Goal: Task Accomplishment & Management: Use online tool/utility

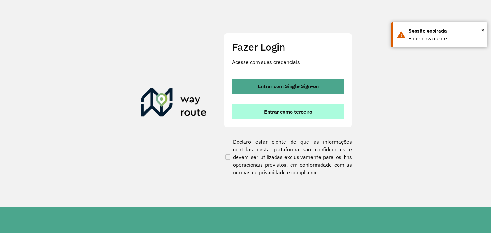
click at [303, 110] on span "Entrar como terceiro" at bounding box center [288, 111] width 48 height 5
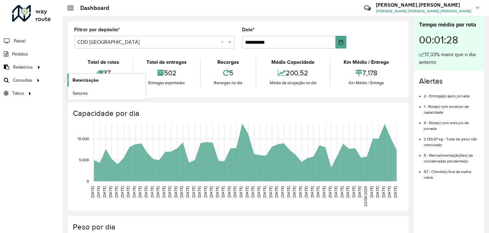
click at [82, 82] on span "Roteirização" at bounding box center [86, 80] width 26 height 7
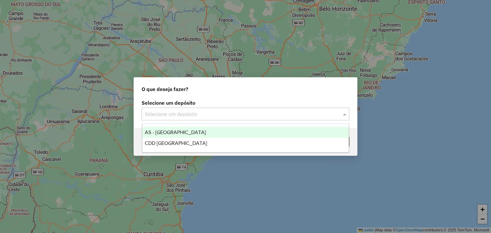
click at [263, 113] on input "text" at bounding box center [239, 115] width 189 height 8
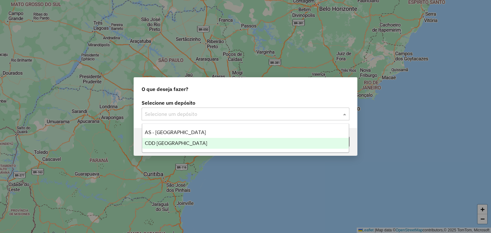
click at [238, 143] on div "CDD [GEOGRAPHIC_DATA]" at bounding box center [245, 143] width 207 height 11
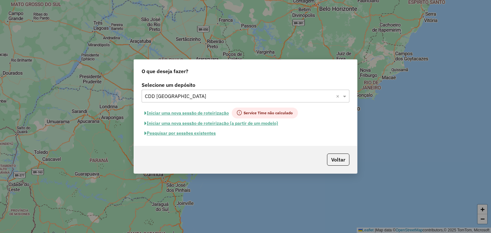
click at [202, 115] on button "Iniciar uma nova sessão de roteirização" at bounding box center [187, 113] width 90 height 11
click at [198, 114] on button "Iniciar uma nova sessão de roteirização" at bounding box center [187, 113] width 90 height 11
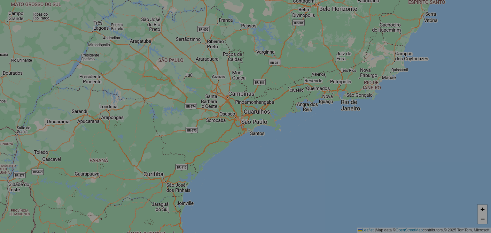
select select "*"
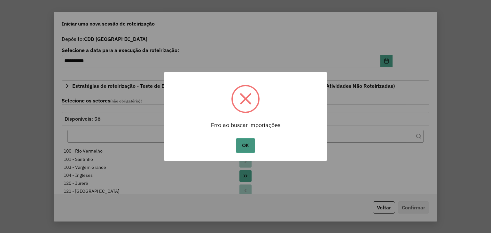
click at [247, 144] on button "OK" at bounding box center [245, 145] width 19 height 15
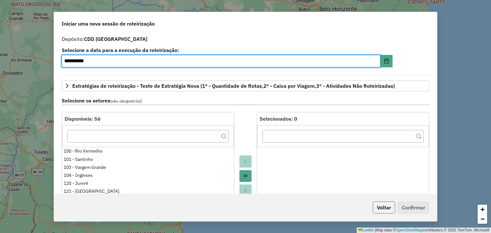
click at [384, 207] on button "Voltar" at bounding box center [384, 208] width 22 height 12
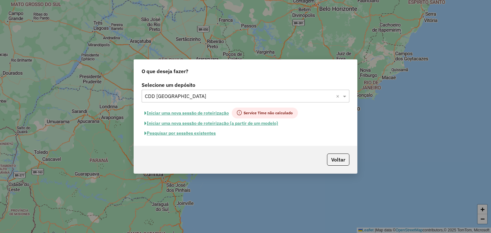
click at [199, 134] on button "Pesquisar por sessões existentes" at bounding box center [180, 133] width 77 height 10
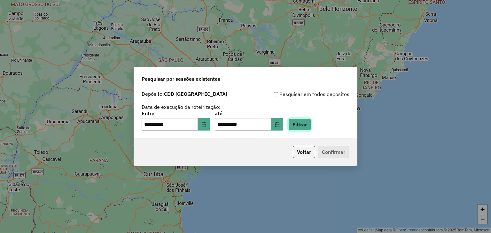
click at [309, 124] on button "Filtrar" at bounding box center [299, 125] width 23 height 12
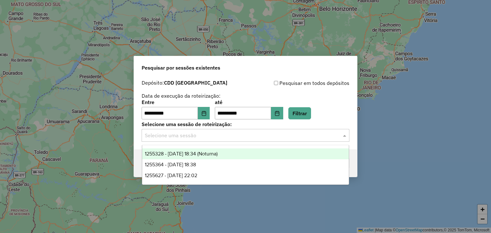
click at [189, 135] on input "text" at bounding box center [239, 136] width 189 height 8
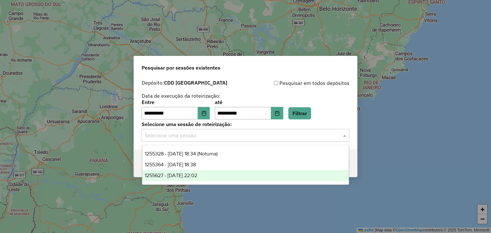
click at [215, 177] on div "1255627 - 29/08/2025 22:02" at bounding box center [245, 175] width 207 height 11
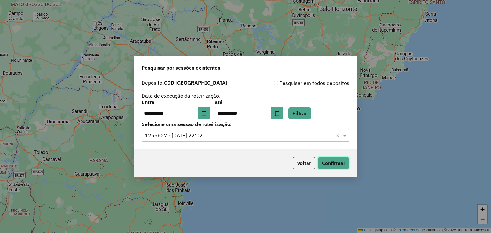
click at [334, 163] on button "Confirmar" at bounding box center [334, 163] width 32 height 12
click at [269, 135] on input "text" at bounding box center [239, 136] width 189 height 8
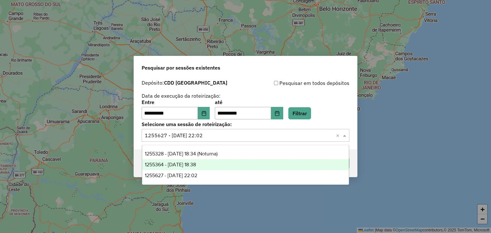
click at [234, 166] on div "1255364 - 29/08/2025 18:38" at bounding box center [245, 164] width 207 height 11
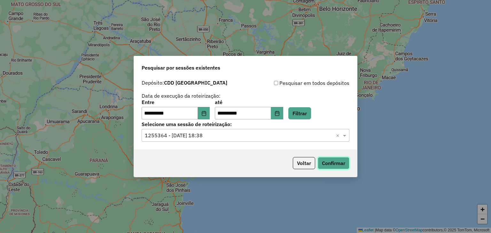
click at [335, 165] on button "Confirmar" at bounding box center [334, 163] width 32 height 12
click at [231, 137] on input "text" at bounding box center [239, 136] width 189 height 8
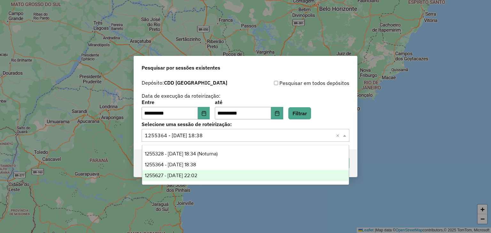
click at [212, 176] on div "1255627 - 29/08/2025 22:02" at bounding box center [245, 175] width 207 height 11
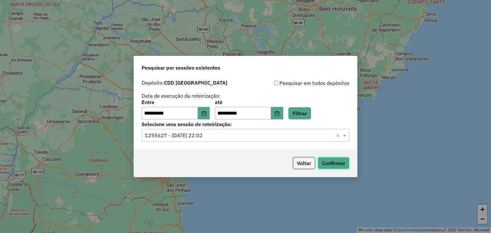
click at [334, 167] on button "Confirmar" at bounding box center [334, 163] width 32 height 12
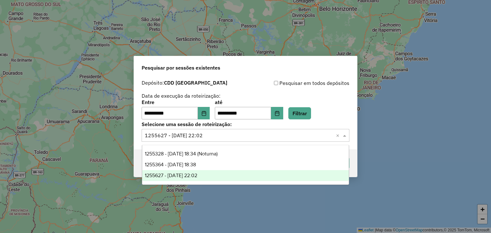
click at [286, 141] on div "Selecione uma sessão × 1255627 - 29/08/2025 22:02 ×" at bounding box center [246, 135] width 208 height 13
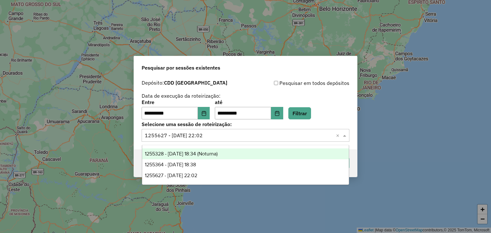
click at [256, 64] on div "Pesquisar por sessões existentes" at bounding box center [245, 66] width 223 height 20
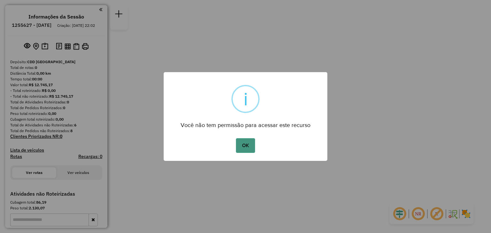
click at [249, 144] on button "OK" at bounding box center [245, 145] width 19 height 15
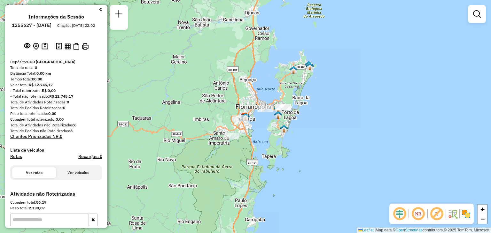
click at [99, 12] on em at bounding box center [100, 10] width 3 height 6
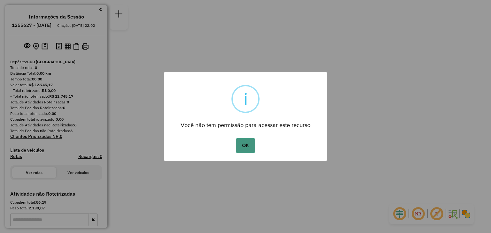
click at [243, 146] on button "OK" at bounding box center [245, 145] width 19 height 15
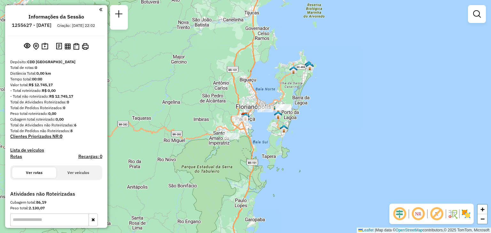
click at [99, 9] on em at bounding box center [100, 10] width 3 height 6
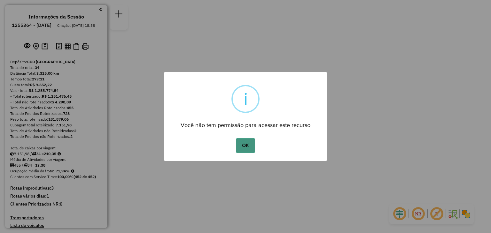
click at [247, 145] on button "OK" at bounding box center [245, 145] width 19 height 15
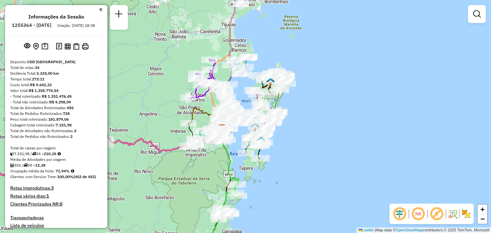
drag, startPoint x: 346, startPoint y: 138, endPoint x: 323, endPoint y: 150, distance: 25.6
click at [323, 150] on div "Janela de atendimento Grade de atendimento Capacidade Transportadoras Veículos …" at bounding box center [245, 116] width 491 height 233
click at [417, 216] on em at bounding box center [417, 213] width 15 height 15
click at [482, 210] on span "+" at bounding box center [482, 210] width 4 height 8
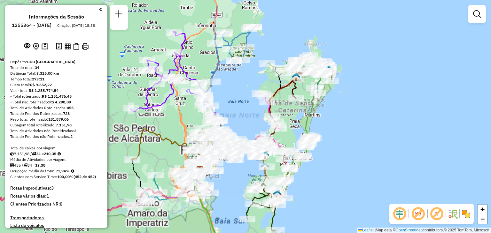
drag, startPoint x: 358, startPoint y: 94, endPoint x: 359, endPoint y: 125, distance: 31.0
click at [359, 125] on div "Janela de atendimento Grade de atendimento Capacidade Transportadoras Veículos …" at bounding box center [245, 116] width 491 height 233
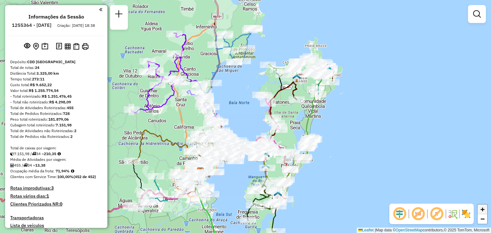
click at [482, 210] on span "+" at bounding box center [482, 210] width 4 height 8
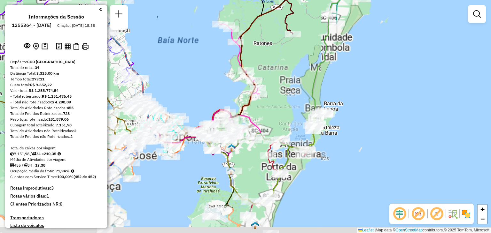
drag, startPoint x: 418, startPoint y: 155, endPoint x: 364, endPoint y: 108, distance: 71.8
click at [364, 108] on div "Janela de atendimento Grade de atendimento Capacidade Transportadoras Veículos …" at bounding box center [245, 116] width 491 height 233
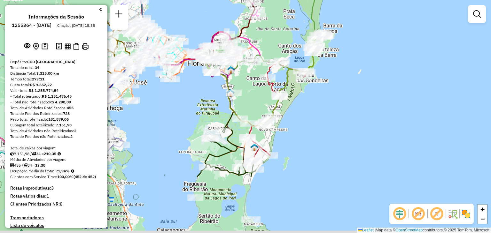
drag, startPoint x: 297, startPoint y: 193, endPoint x: 295, endPoint y: 114, distance: 79.3
click at [295, 114] on div "Janela de atendimento Grade de atendimento Capacidade Transportadoras Veículos …" at bounding box center [245, 116] width 491 height 233
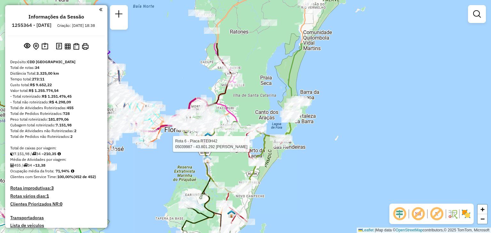
drag, startPoint x: 313, startPoint y: 122, endPoint x: 291, endPoint y: 188, distance: 69.9
click at [291, 188] on div "Rota 6 - Placa RTE0H42 05039987 - 43.801.292 BRUNA TAINA DA SILVA DRUSIAN Janel…" at bounding box center [245, 116] width 491 height 233
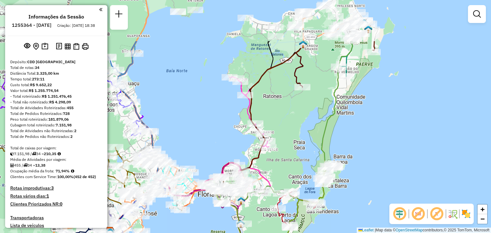
drag, startPoint x: 329, startPoint y: 113, endPoint x: 361, endPoint y: 178, distance: 72.0
click at [361, 178] on div "Janela de atendimento Grade de atendimento Capacidade Transportadoras Veículos …" at bounding box center [245, 116] width 491 height 233
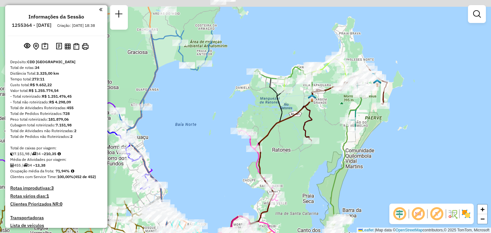
drag, startPoint x: 376, startPoint y: 78, endPoint x: 385, endPoint y: 132, distance: 54.7
click at [385, 132] on div "Janela de atendimento Grade de atendimento Capacidade Transportadoras Veículos …" at bounding box center [245, 116] width 491 height 233
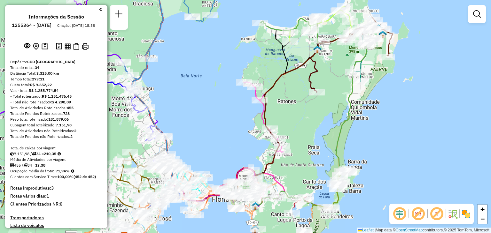
drag, startPoint x: 313, startPoint y: 159, endPoint x: 323, endPoint y: 114, distance: 46.5
click at [323, 114] on div "Janela de atendimento Grade de atendimento Capacidade Transportadoras Veículos …" at bounding box center [245, 116] width 491 height 233
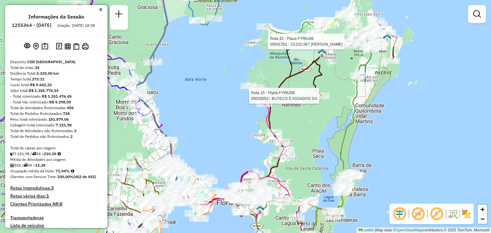
select select "**********"
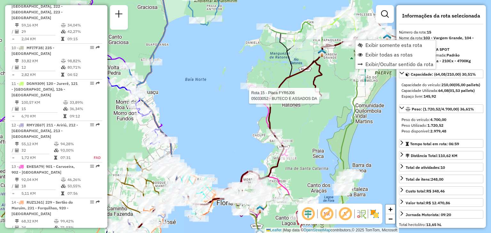
scroll to position [780, 0]
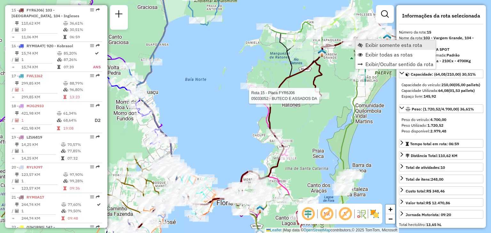
click at [386, 48] on span "Exibir somente esta rota" at bounding box center [393, 45] width 57 height 5
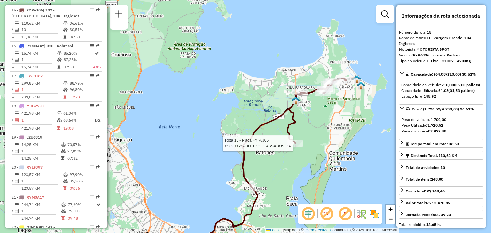
drag, startPoint x: 367, startPoint y: 50, endPoint x: 345, endPoint y: 118, distance: 70.9
click at [345, 118] on div "Rota 15 - Placa FYR6J06 05033052 - BUTECO E ASSADOS DA Janela de atendimento Gr…" at bounding box center [245, 116] width 491 height 233
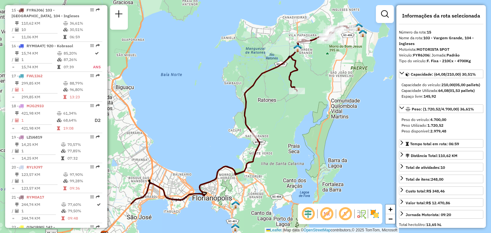
drag, startPoint x: 314, startPoint y: 163, endPoint x: 314, endPoint y: 107, distance: 55.6
click at [314, 107] on div "Janela de atendimento Grade de atendimento Capacidade Transportadoras Veículos …" at bounding box center [245, 116] width 491 height 233
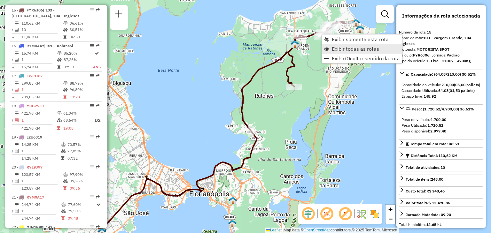
click at [353, 51] on span "Exibir todas as rotas" at bounding box center [355, 48] width 47 height 5
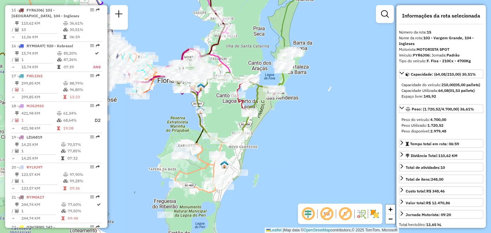
drag, startPoint x: 294, startPoint y: 140, endPoint x: 263, endPoint y: 26, distance: 117.9
click at [263, 26] on div "Janela de atendimento Grade de atendimento Capacidade Transportadoras Veículos …" at bounding box center [245, 116] width 491 height 233
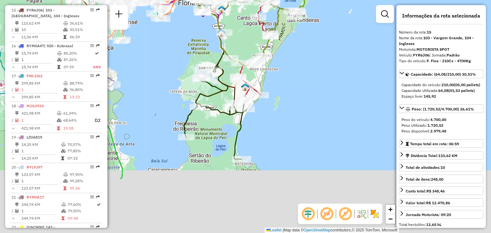
drag, startPoint x: 270, startPoint y: 158, endPoint x: 290, endPoint y: 87, distance: 73.7
click at [290, 87] on div "Janela de atendimento Grade de atendimento Capacidade Transportadoras Veículos …" at bounding box center [245, 116] width 491 height 233
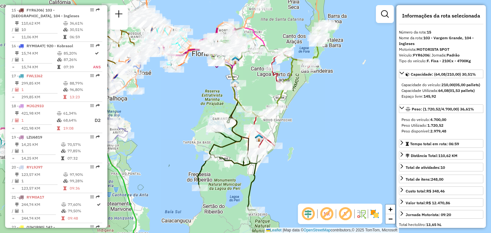
drag, startPoint x: 304, startPoint y: 58, endPoint x: 318, endPoint y: 109, distance: 53.0
click at [318, 109] on div "Janela de atendimento Grade de atendimento Capacidade Transportadoras Veículos …" at bounding box center [245, 116] width 491 height 233
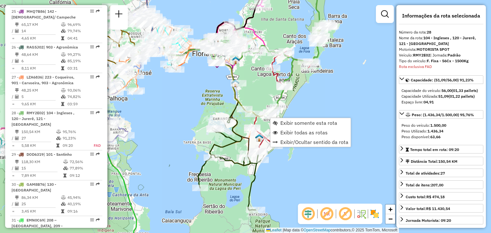
scroll to position [1211, 0]
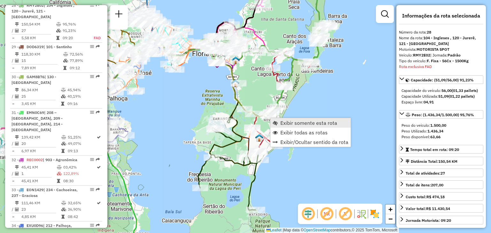
click at [308, 124] on span "Exibir somente esta rota" at bounding box center [308, 123] width 57 height 5
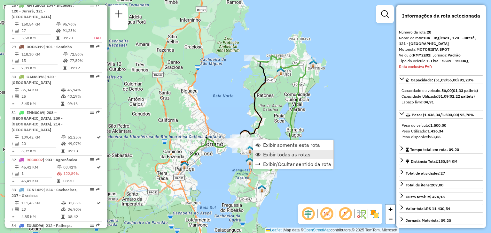
click at [293, 157] on span "Exibir todas as rotas" at bounding box center [286, 154] width 47 height 5
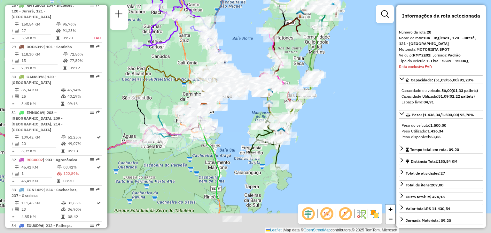
drag, startPoint x: 276, startPoint y: 182, endPoint x: 295, endPoint y: 124, distance: 61.1
click at [295, 124] on div "Janela de atendimento Grade de atendimento Capacidade Transportadoras Veículos …" at bounding box center [245, 116] width 491 height 233
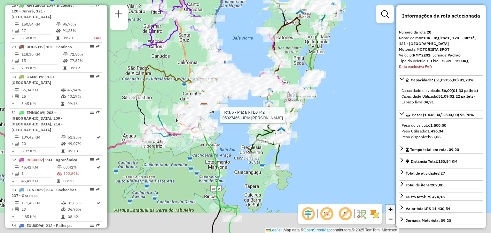
click at [391, 210] on span "+" at bounding box center [390, 210] width 4 height 8
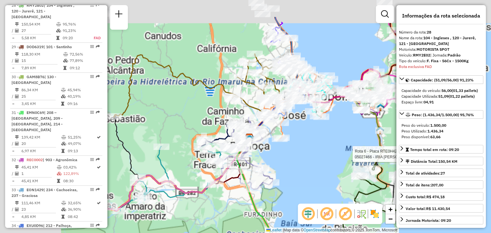
drag, startPoint x: 208, startPoint y: 103, endPoint x: 295, endPoint y: 150, distance: 98.8
click at [295, 150] on div "Rota 6 - Placa RTE0H42 05027466 - IRIA MARIA ZAGO BAST Janela de atendimento Gr…" at bounding box center [245, 116] width 491 height 233
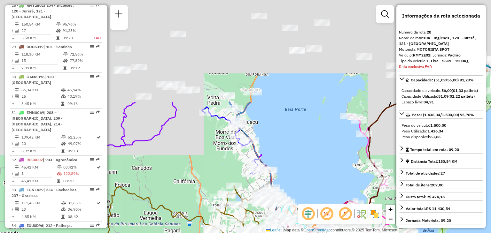
drag, startPoint x: 240, startPoint y: 48, endPoint x: 220, endPoint y: 170, distance: 124.4
click at [220, 170] on div "Rota 6 - Placa RTE0H42 05027466 - IRIA MARIA ZAGO BAST Janela de atendimento Gr…" at bounding box center [245, 116] width 491 height 233
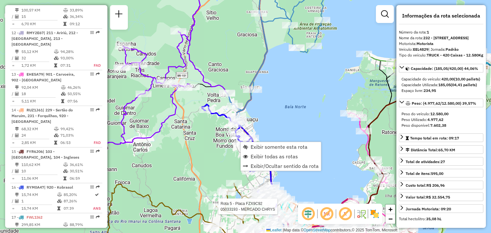
scroll to position [256, 0]
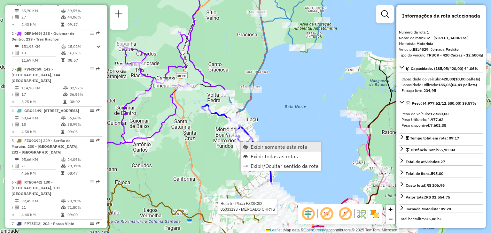
click at [296, 150] on span "Exibir somente esta rota" at bounding box center [279, 146] width 57 height 5
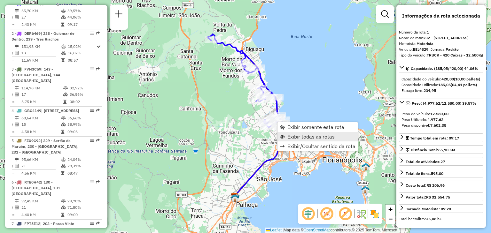
click at [304, 137] on span "Exibir todas as rotas" at bounding box center [310, 136] width 47 height 5
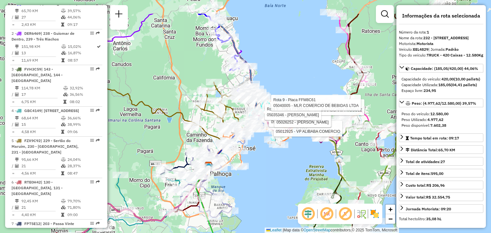
drag, startPoint x: 198, startPoint y: 163, endPoint x: 258, endPoint y: 181, distance: 62.5
click at [258, 181] on div "Rota 9 - Placa FFM8C61 05035844 - FRANCINY DA SILVEIRA Rota 9 - Placa FFM8C61 0…" at bounding box center [245, 116] width 491 height 233
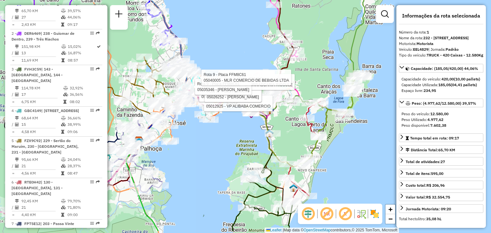
drag, startPoint x: 324, startPoint y: 70, endPoint x: 255, endPoint y: 44, distance: 73.8
click at [255, 44] on div "Rota 9 - Placa FFM8C61 05035844 - FRANCINY DA SILVEIRA Rota 9 - Placa FFM8C61 0…" at bounding box center [245, 116] width 491 height 233
click at [389, 222] on span "−" at bounding box center [390, 219] width 4 height 8
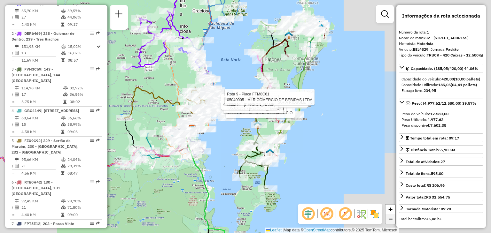
click at [389, 222] on span "−" at bounding box center [390, 219] width 4 height 8
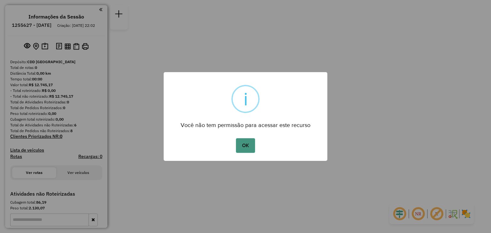
click at [244, 145] on button "OK" at bounding box center [245, 145] width 19 height 15
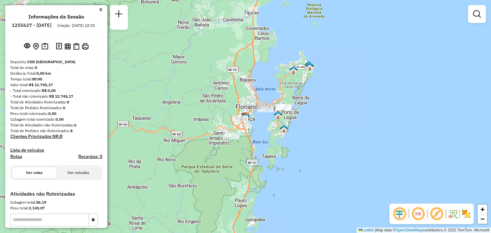
click at [419, 216] on em at bounding box center [417, 213] width 15 height 15
